Goal: Find specific page/section: Find specific page/section

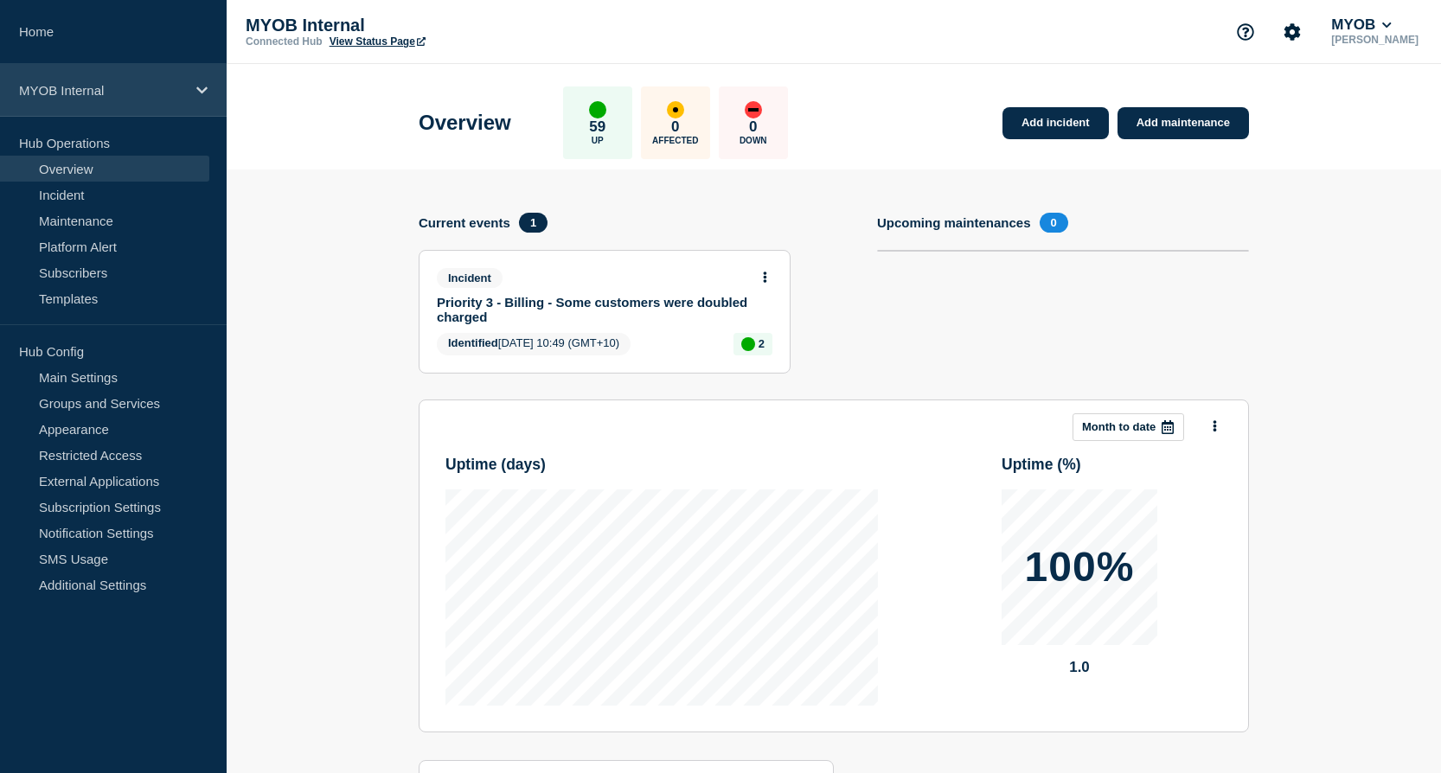
click at [200, 87] on icon at bounding box center [201, 90] width 11 height 13
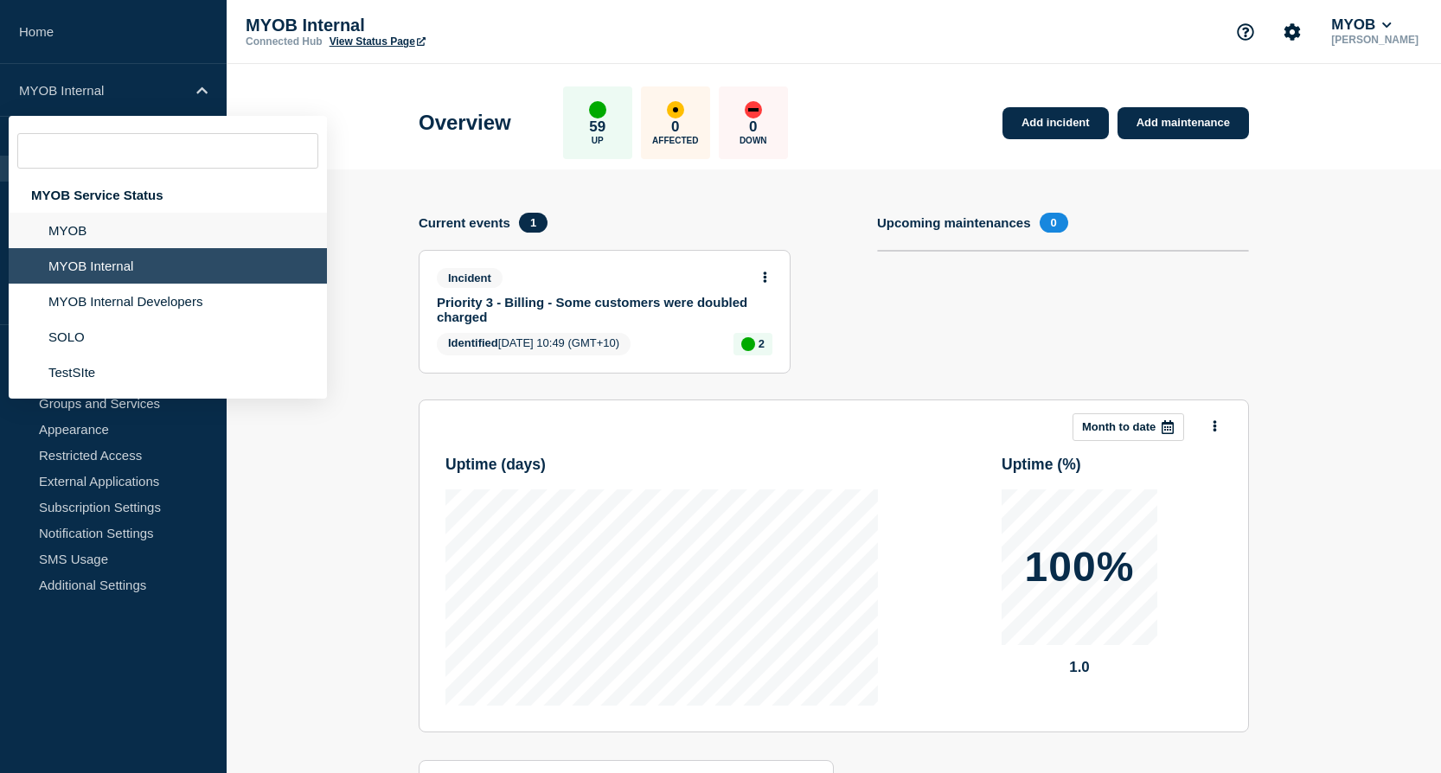
click at [107, 233] on li "MYOB" at bounding box center [168, 230] width 318 height 35
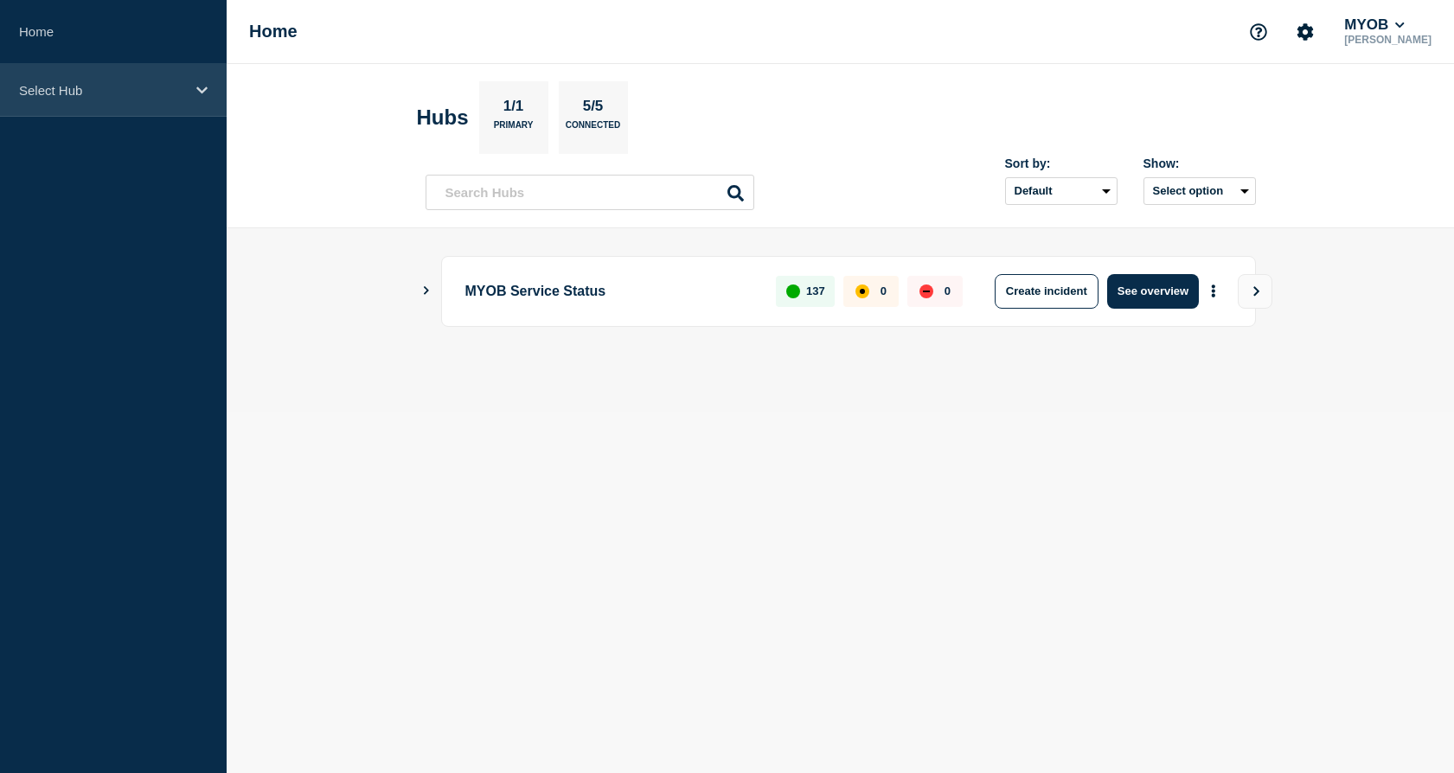
click at [196, 93] on icon at bounding box center [201, 90] width 11 height 13
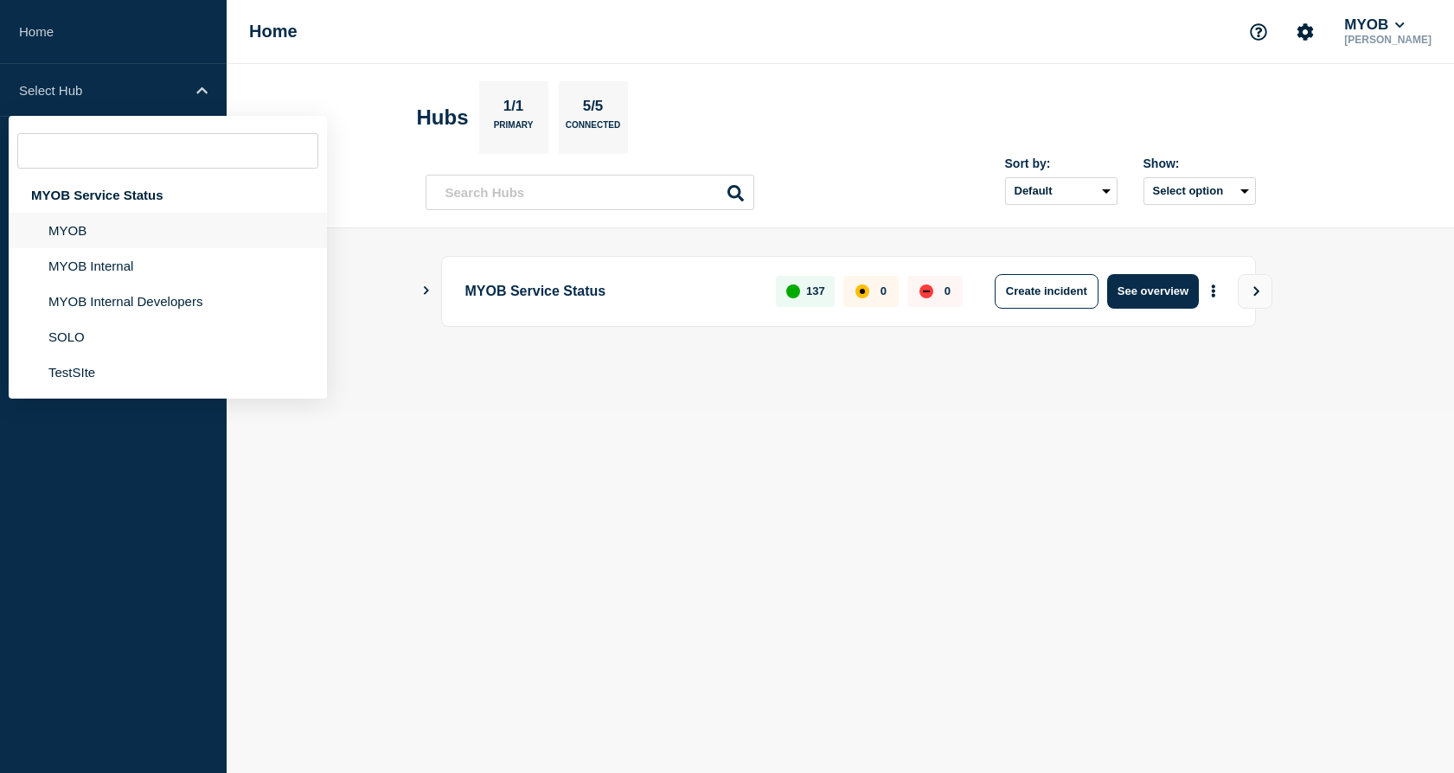
click at [132, 228] on li "MYOB" at bounding box center [168, 230] width 318 height 35
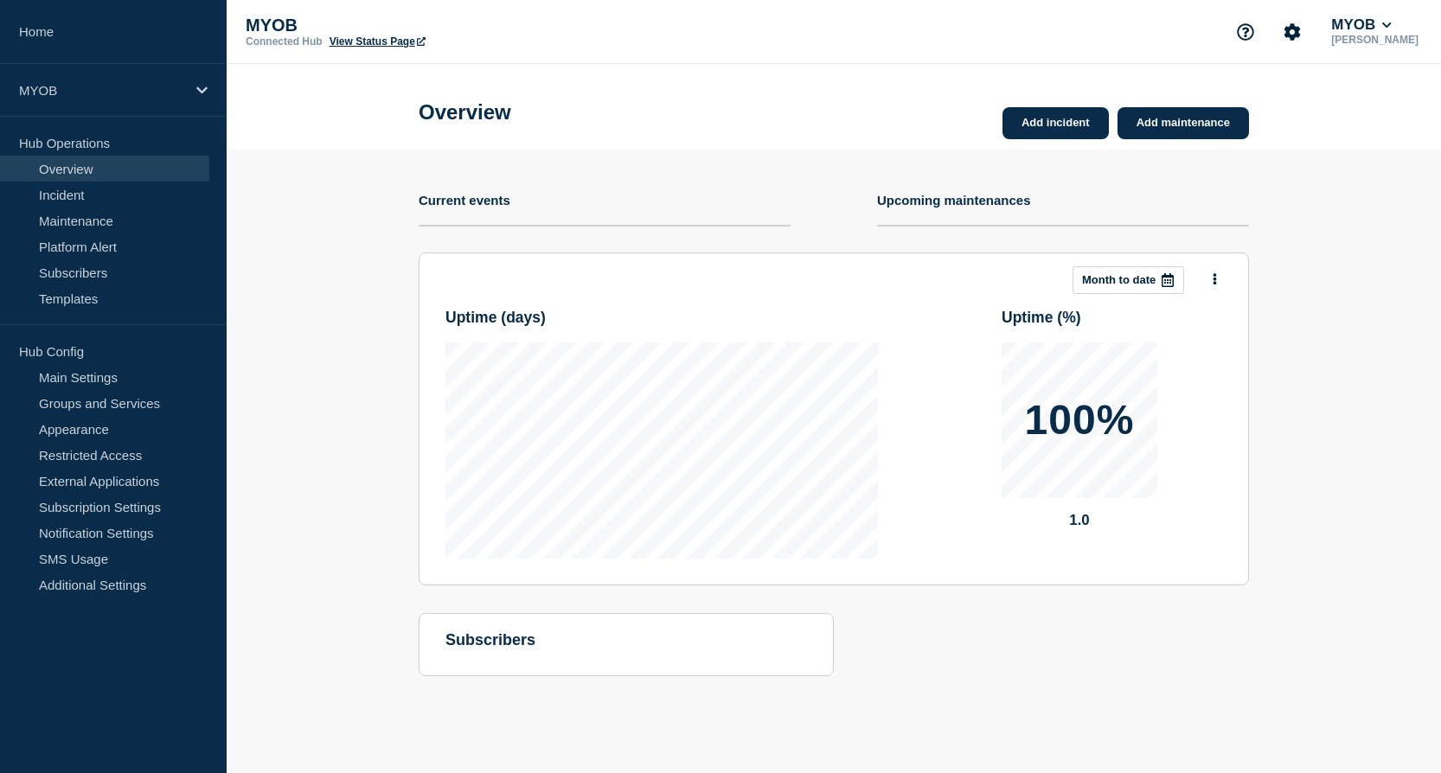
click at [391, 43] on link "View Status Page" at bounding box center [377, 41] width 96 height 12
